Goal: Book appointment/travel/reservation

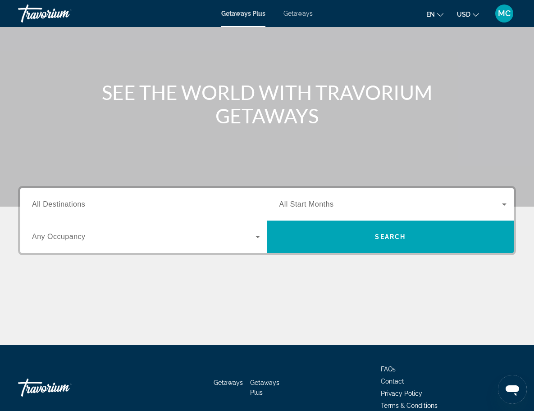
scroll to position [90, 0]
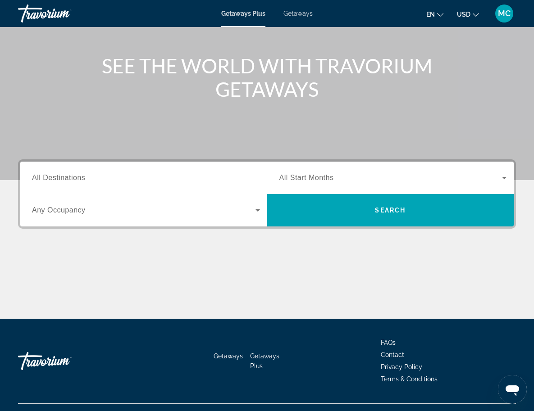
click at [257, 210] on icon "Search widget" at bounding box center [257, 210] width 5 height 2
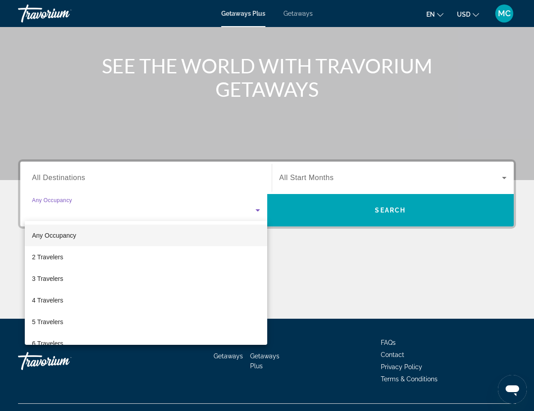
scroll to position [108, 0]
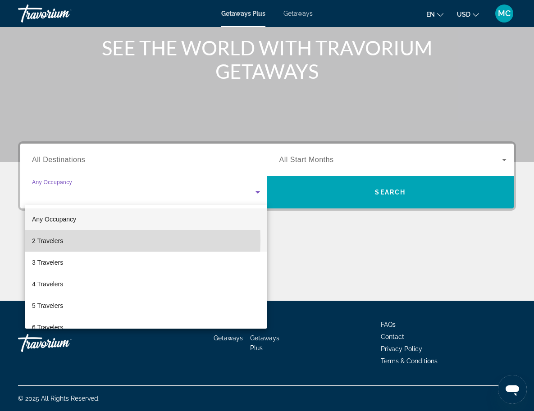
click at [49, 240] on span "2 Travelers" at bounding box center [47, 240] width 31 height 11
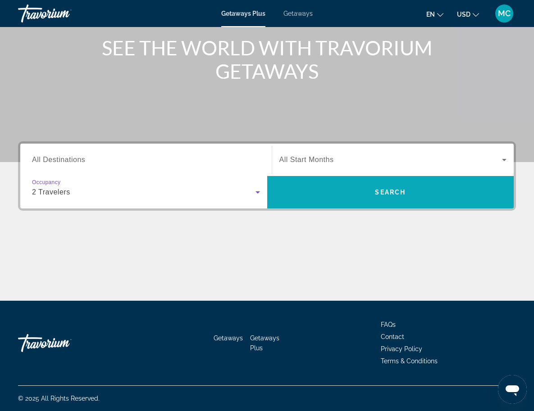
click at [330, 194] on span "Search" at bounding box center [390, 192] width 247 height 22
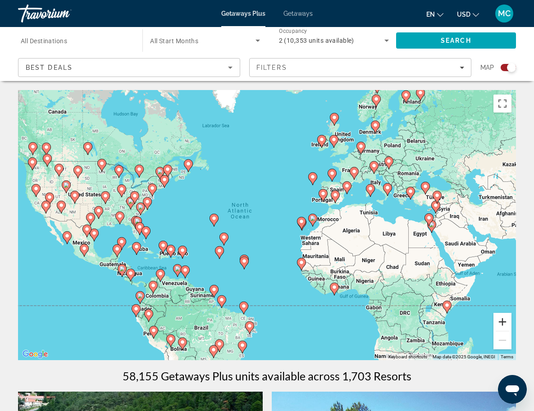
click at [499, 320] on button "Zoom in" at bounding box center [502, 322] width 18 height 18
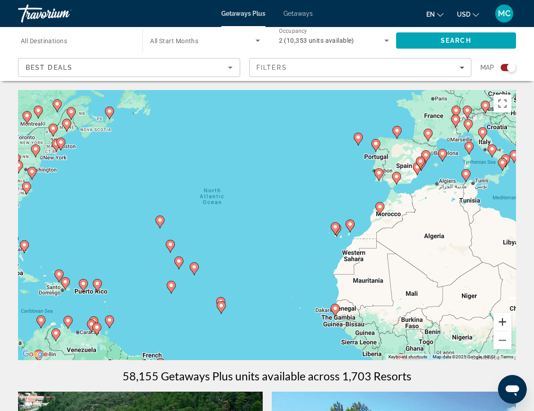
click at [500, 323] on button "Zoom in" at bounding box center [502, 322] width 18 height 18
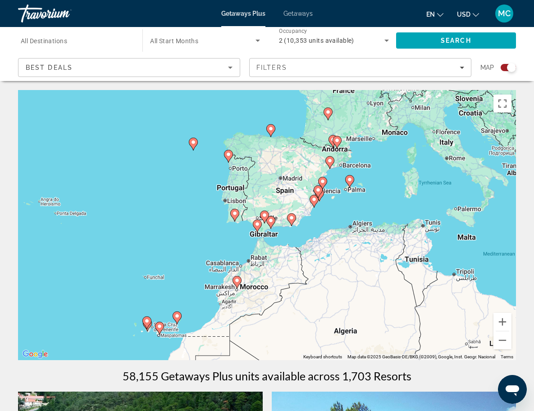
drag, startPoint x: 345, startPoint y: 162, endPoint x: 87, endPoint y: 248, distance: 271.9
click at [87, 248] on div "To activate drag with keyboard, press Alt + Enter. Once in keyboard drag state,…" at bounding box center [267, 225] width 498 height 270
click at [256, 41] on icon "Search widget" at bounding box center [257, 40] width 11 height 11
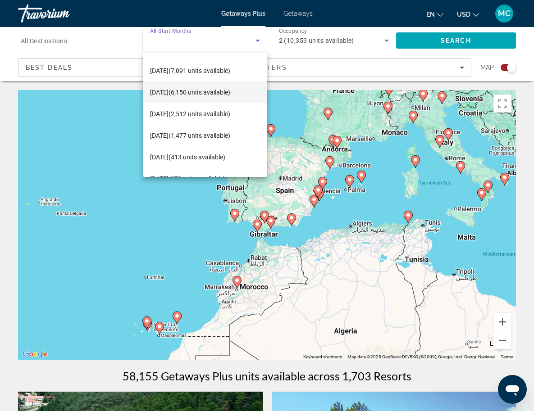
scroll to position [90, 0]
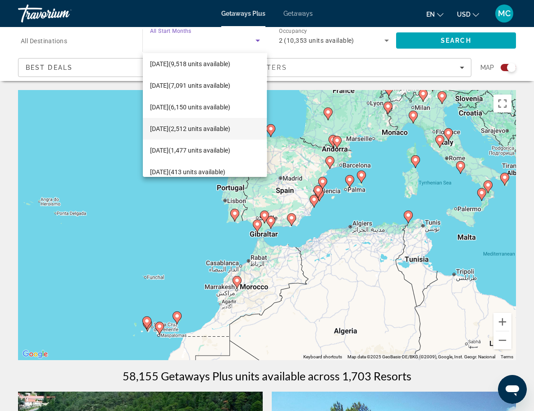
click at [173, 127] on span "[DATE] (2,512 units available)" at bounding box center [190, 128] width 80 height 11
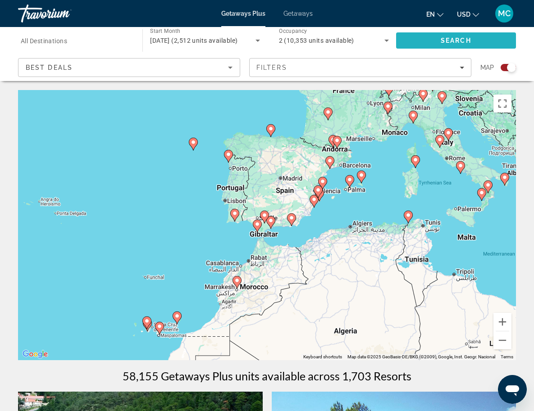
click at [423, 40] on span "Search" at bounding box center [456, 41] width 120 height 22
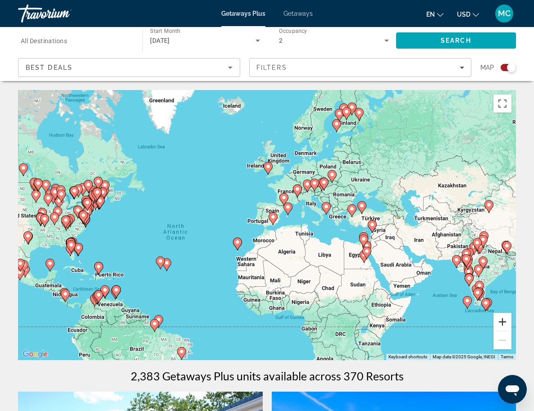
click at [501, 322] on button "Zoom in" at bounding box center [502, 322] width 18 height 18
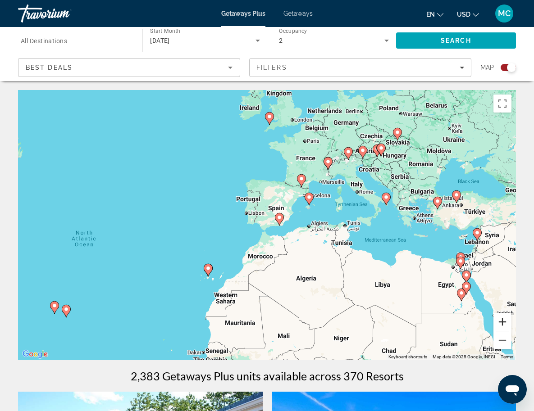
click at [501, 322] on button "Zoom in" at bounding box center [502, 322] width 18 height 18
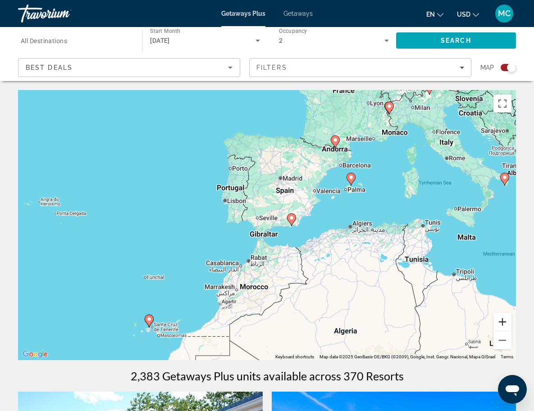
click at [501, 322] on button "Zoom in" at bounding box center [502, 322] width 18 height 18
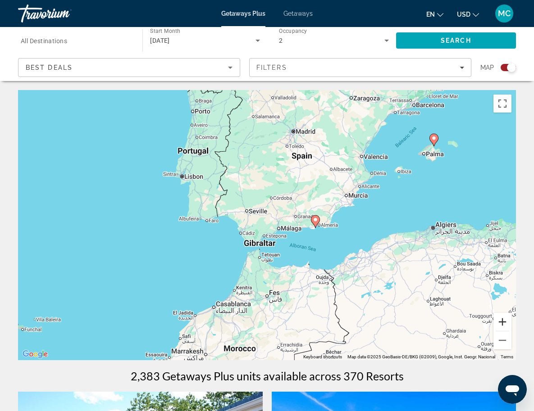
click at [501, 322] on button "Zoom in" at bounding box center [502, 322] width 18 height 18
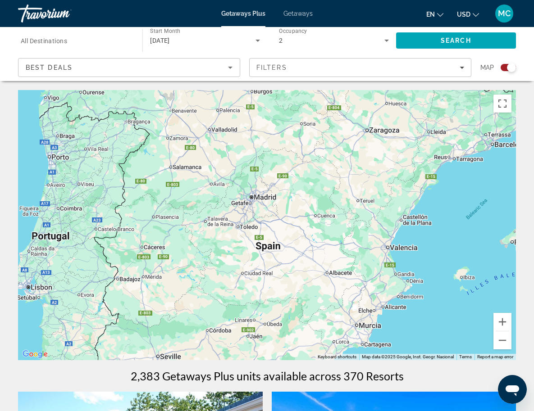
drag, startPoint x: 337, startPoint y: 170, endPoint x: 267, endPoint y: 335, distance: 179.5
click at [267, 335] on div "To activate drag with keyboard, press Alt + Enter. Once in keyboard drag state,…" at bounding box center [267, 225] width 498 height 270
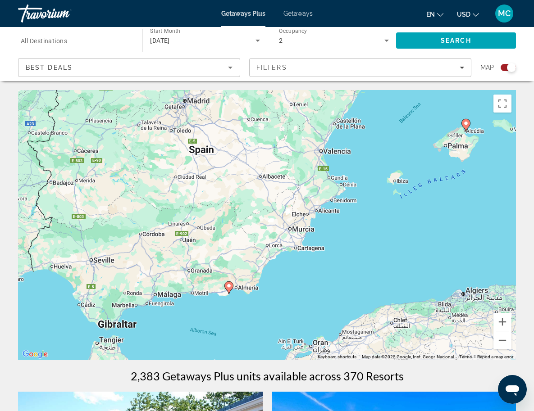
drag, startPoint x: 311, startPoint y: 213, endPoint x: 246, endPoint y: 110, distance: 121.4
click at [246, 110] on div "To activate drag with keyboard, press Alt + Enter. Once in keyboard drag state,…" at bounding box center [267, 225] width 498 height 270
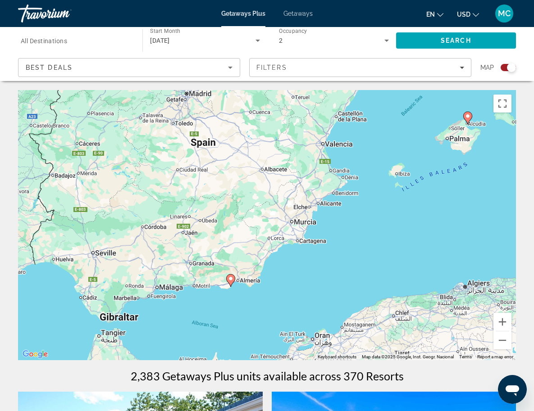
click at [231, 278] on image "Main content" at bounding box center [230, 278] width 5 height 5
type input "**********"
